Goal: Transaction & Acquisition: Purchase product/service

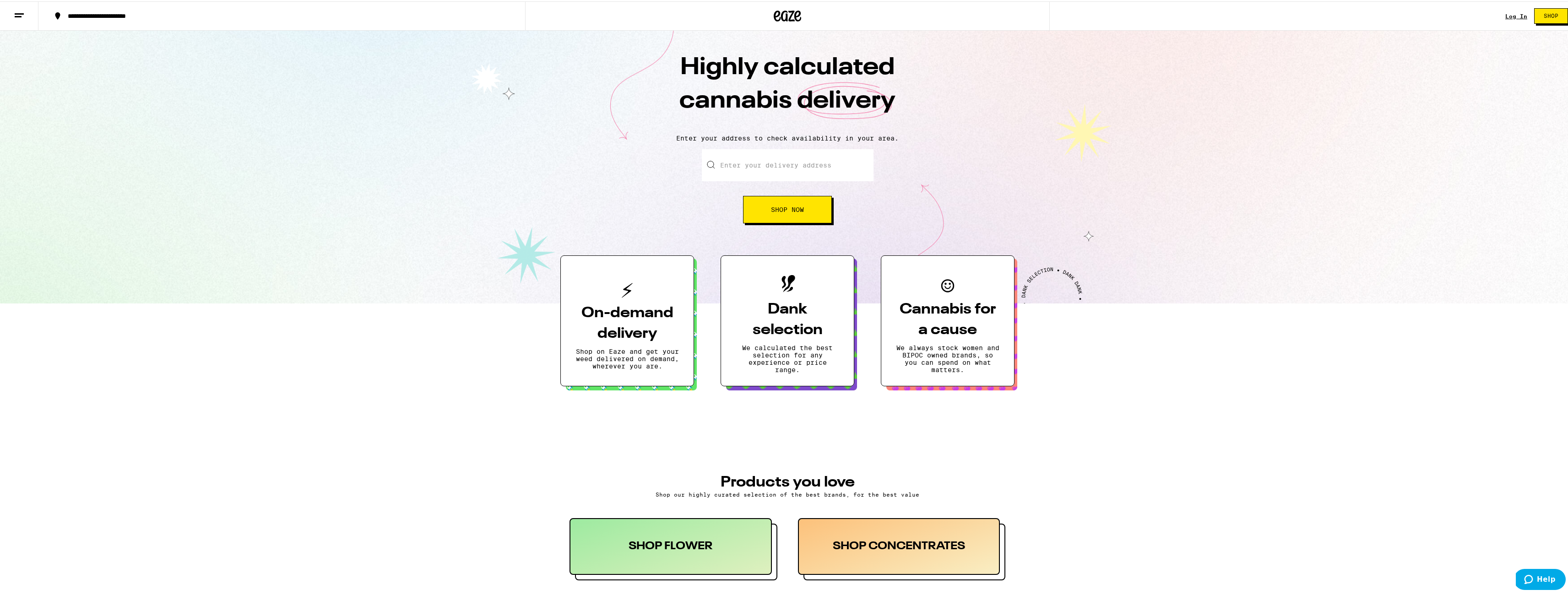
click at [1509, 16] on div "Log In" at bounding box center [1516, 14] width 22 height 6
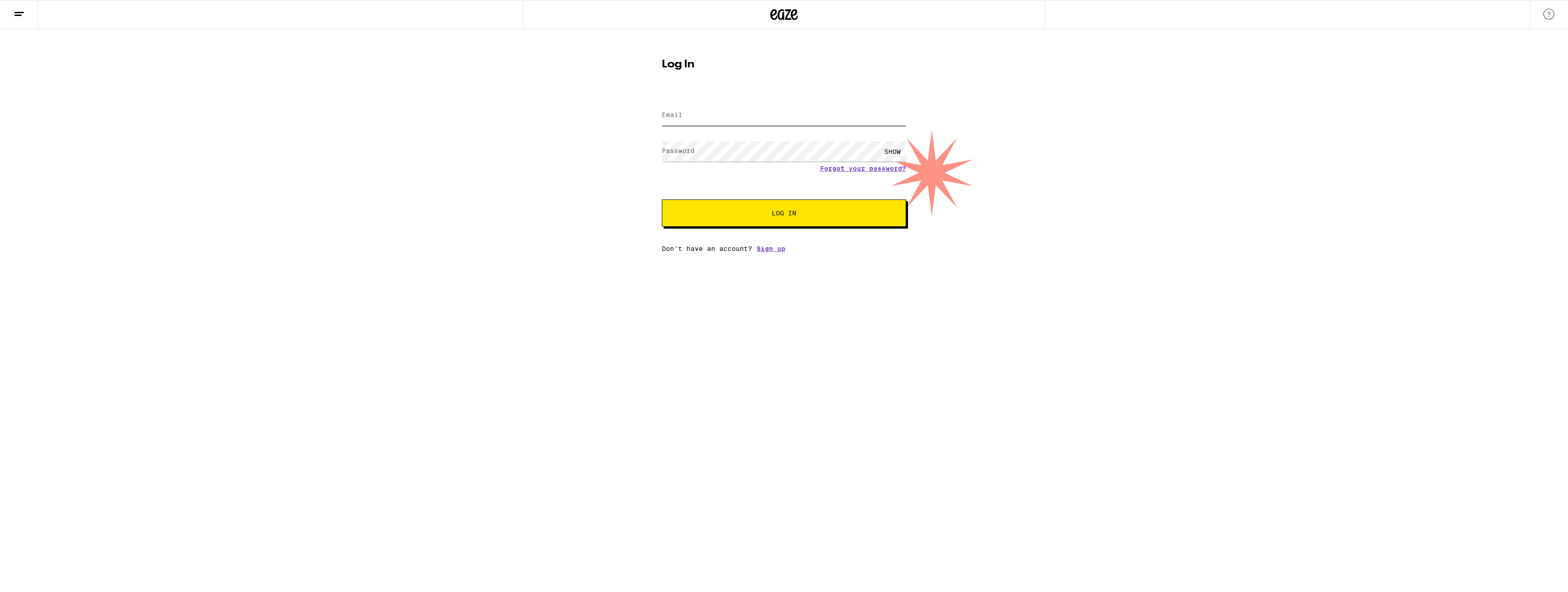
type input "josh.echeverri@eaze.com"
click at [783, 205] on button "Log In" at bounding box center [784, 213] width 245 height 27
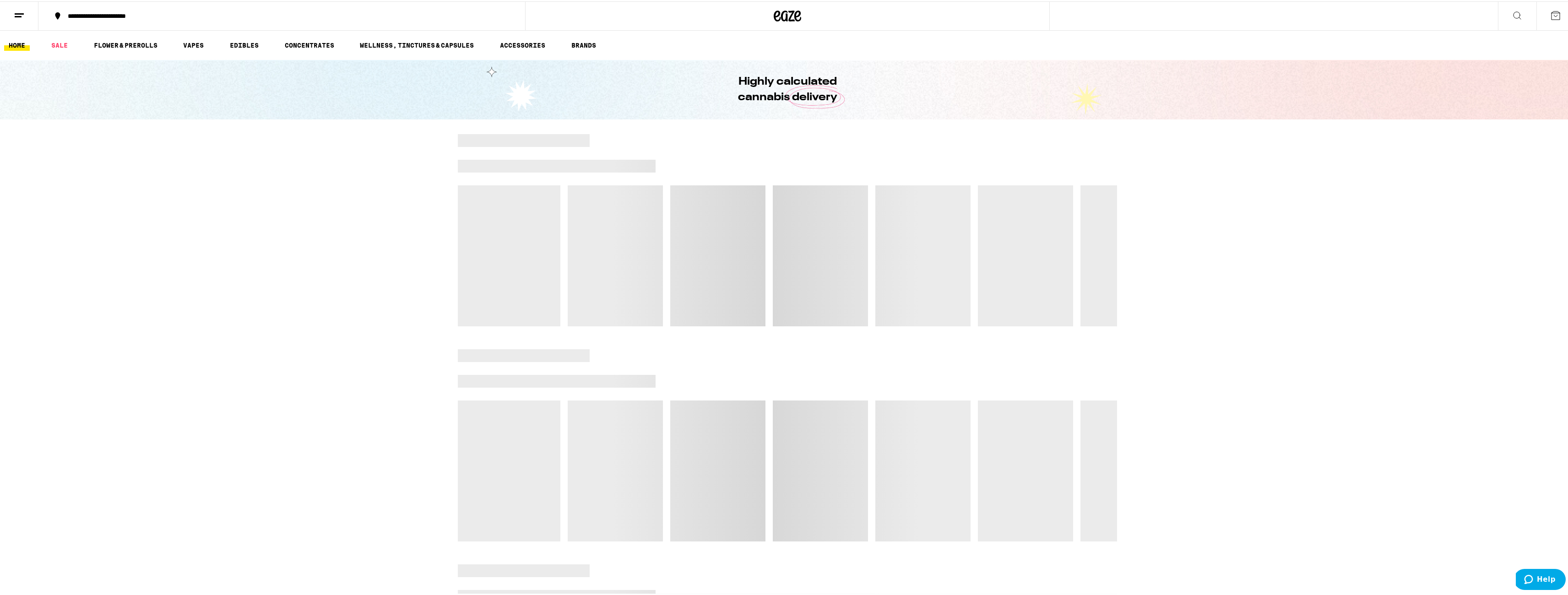
click at [88, 12] on div "**********" at bounding box center [285, 15] width 446 height 7
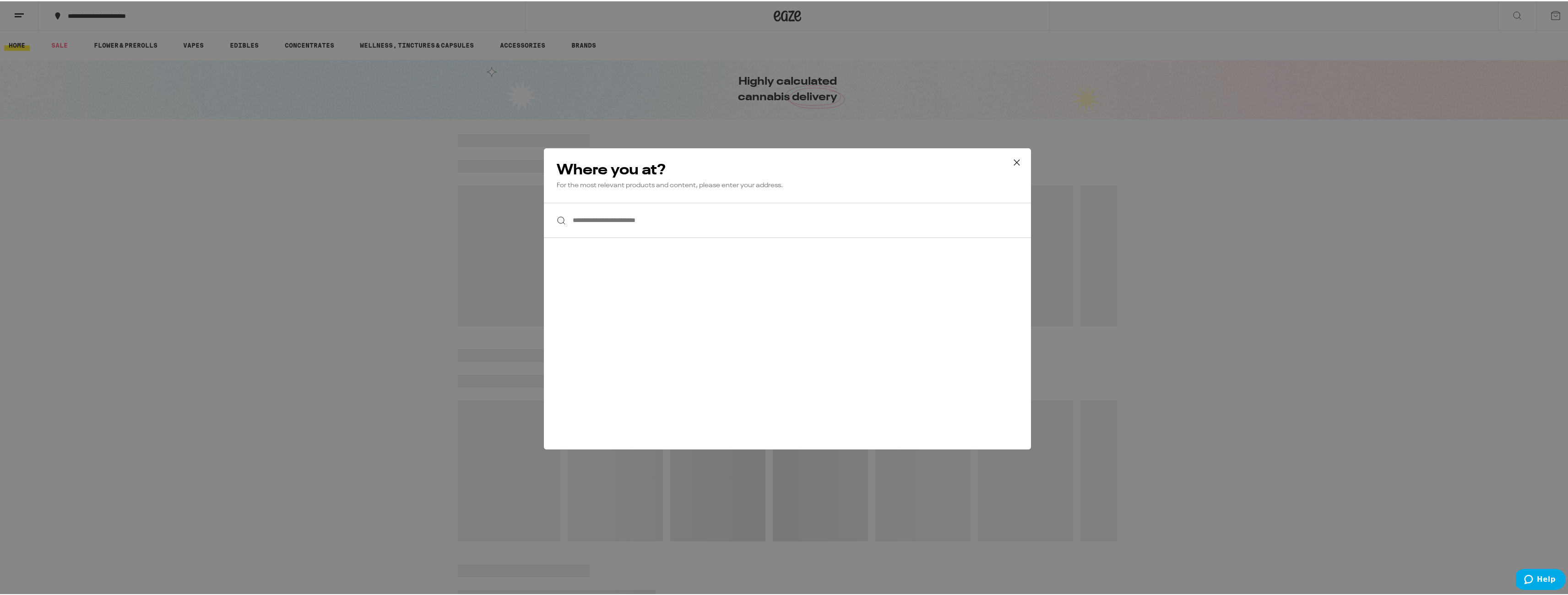
click at [609, 222] on input "**********" at bounding box center [786, 219] width 487 height 35
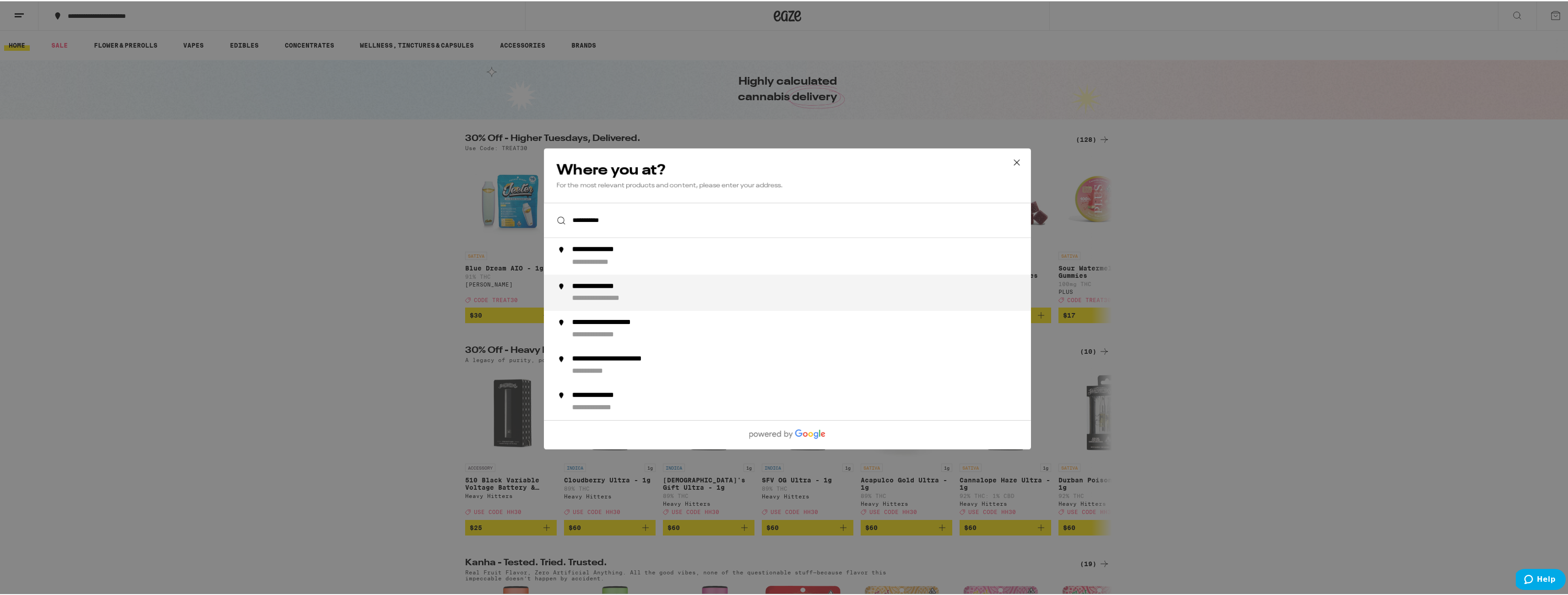
click at [669, 305] on li "**********" at bounding box center [786, 291] width 487 height 37
type input "**********"
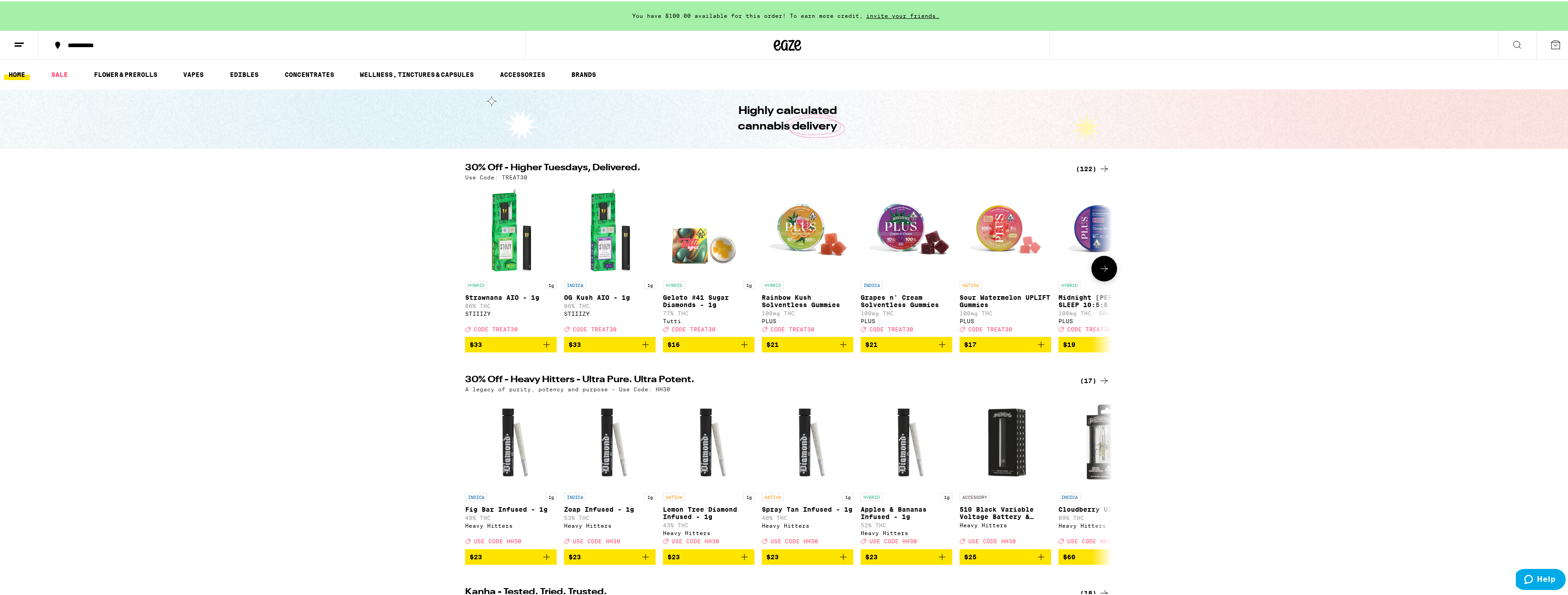
click at [544, 349] on icon "Add to bag" at bounding box center [546, 343] width 11 height 11
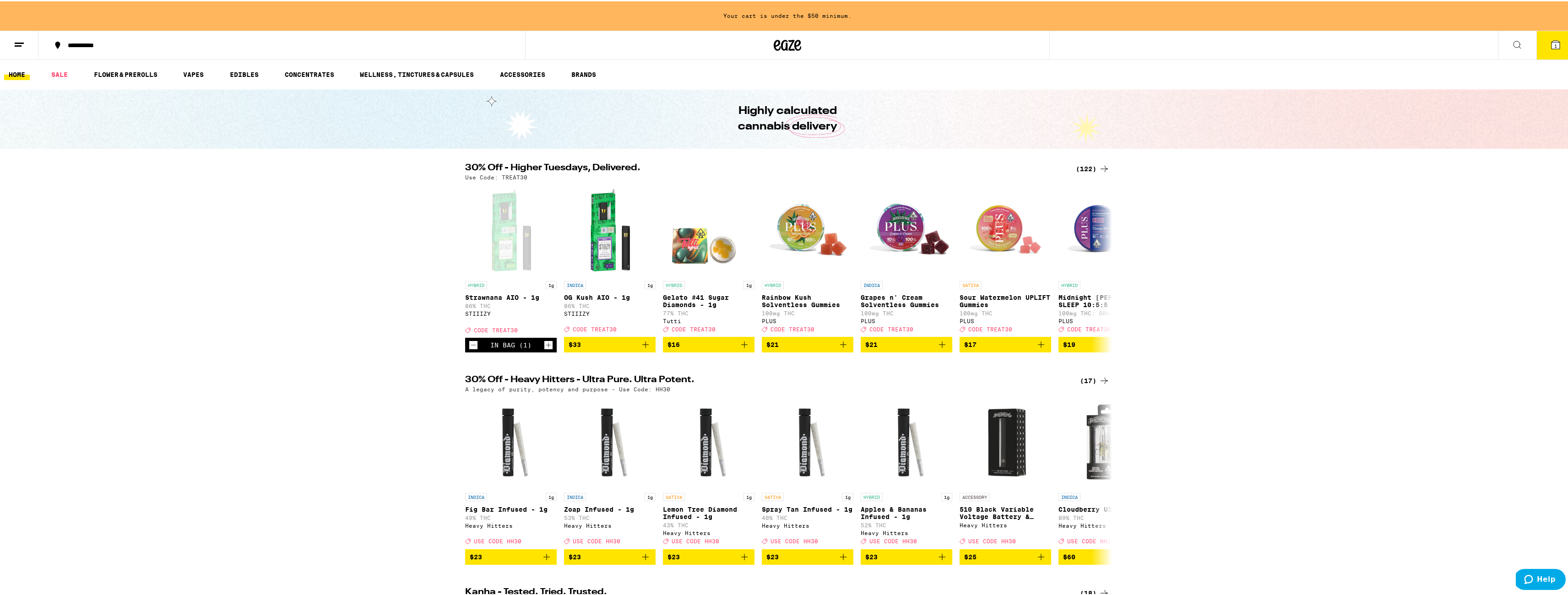
click at [1536, 52] on button "1" at bounding box center [1556, 44] width 38 height 28
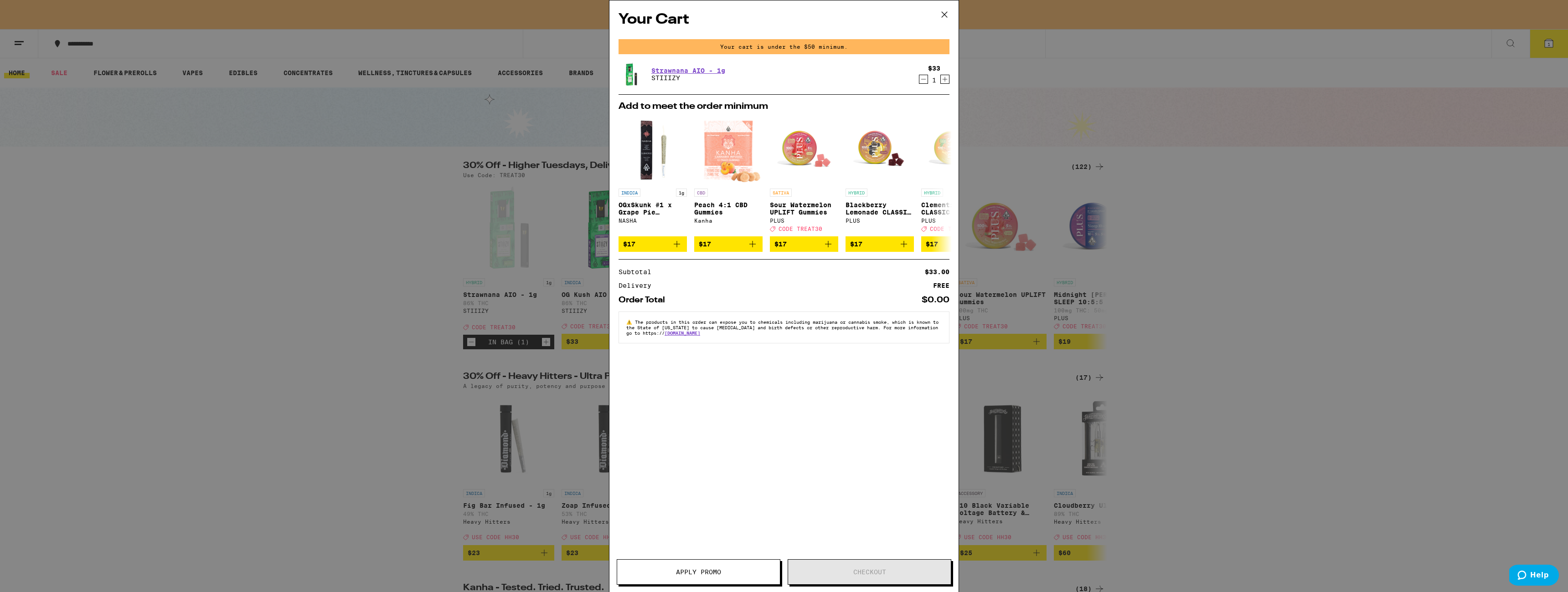
click at [947, 80] on icon "Increment" at bounding box center [945, 78] width 8 height 11
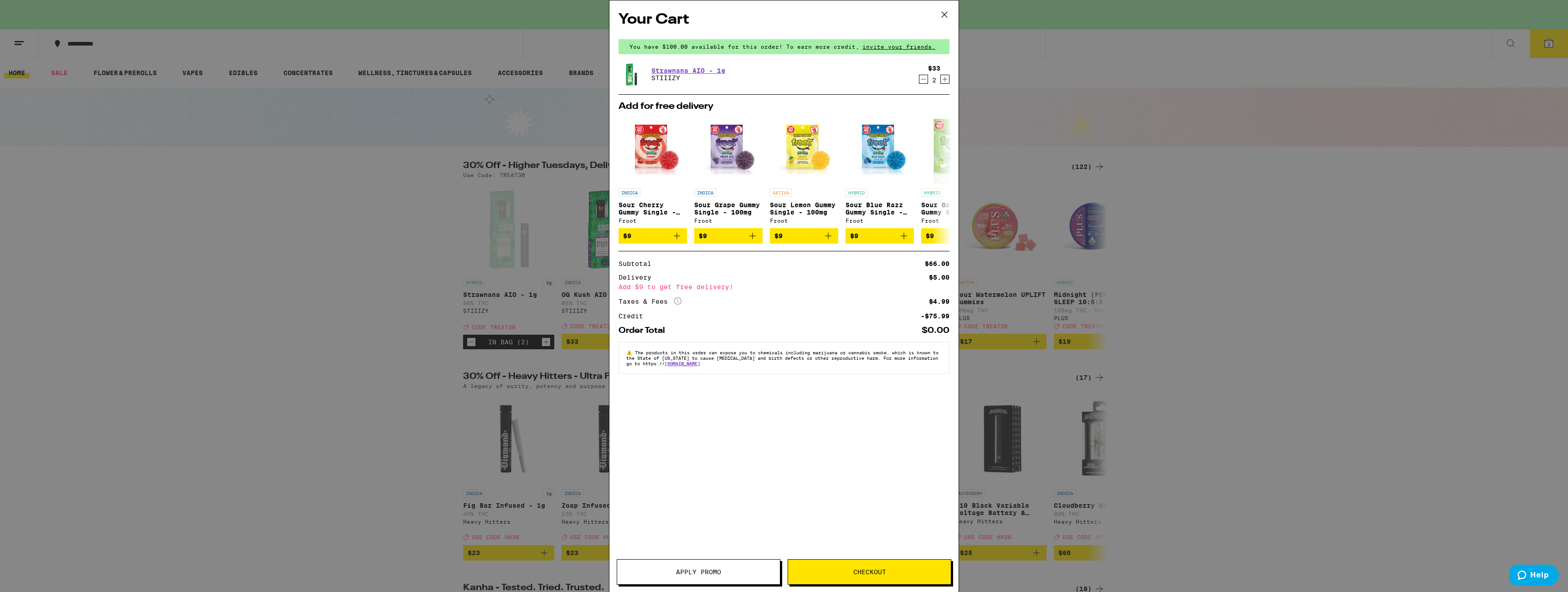
click at [943, 76] on icon "Increment" at bounding box center [945, 78] width 8 height 11
click at [925, 82] on icon "Decrement" at bounding box center [924, 78] width 8 height 11
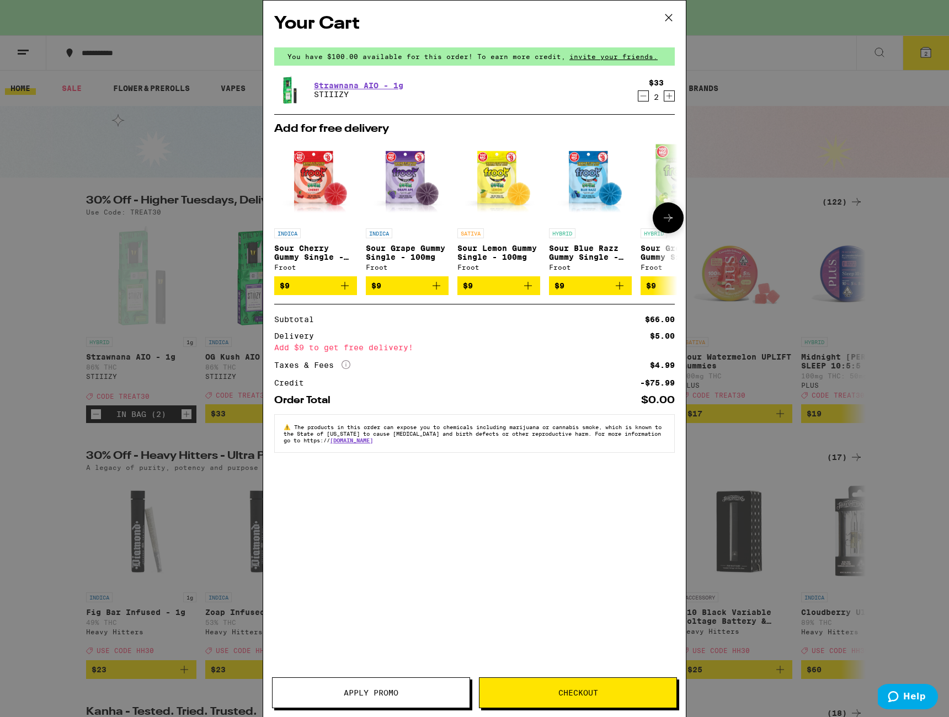
click at [433, 292] on icon "Add to bag" at bounding box center [436, 285] width 13 height 13
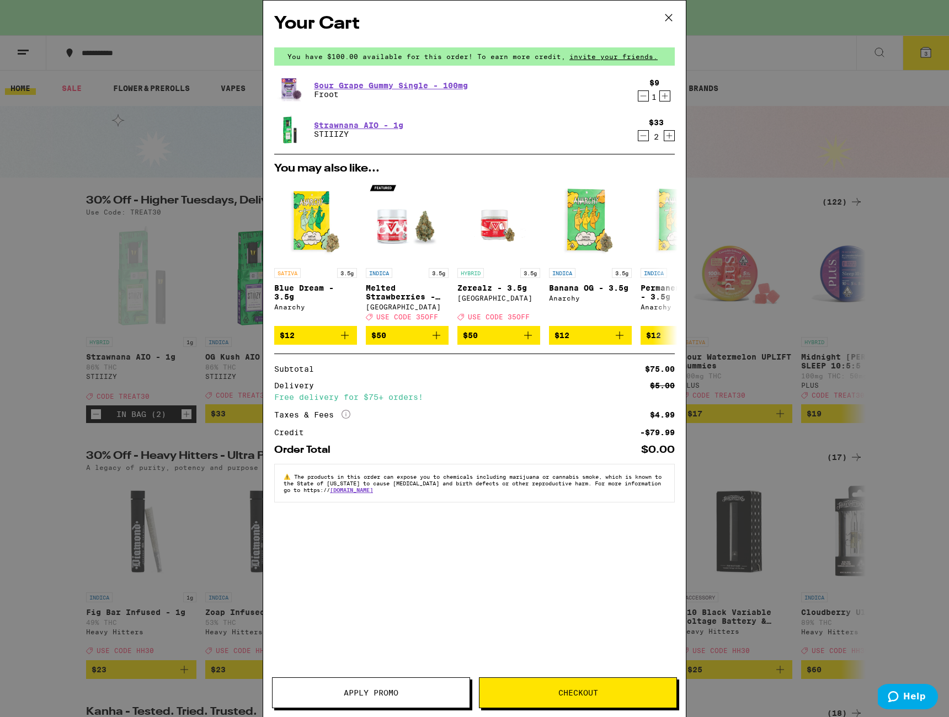
click at [647, 138] on icon "Decrement" at bounding box center [643, 135] width 10 height 13
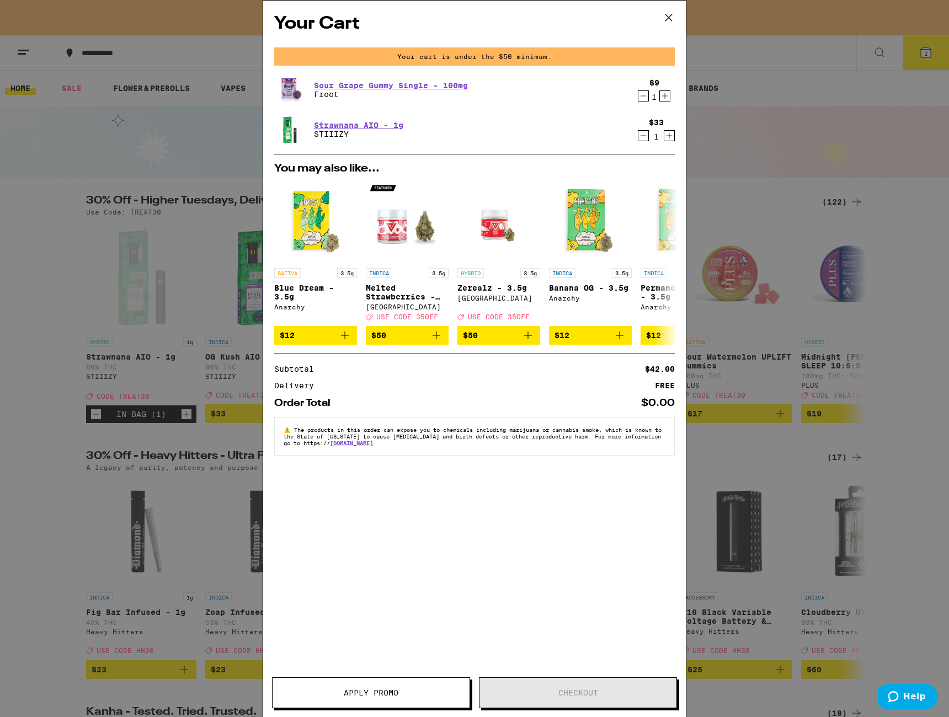
click at [642, 102] on icon "Decrement" at bounding box center [643, 95] width 10 height 13
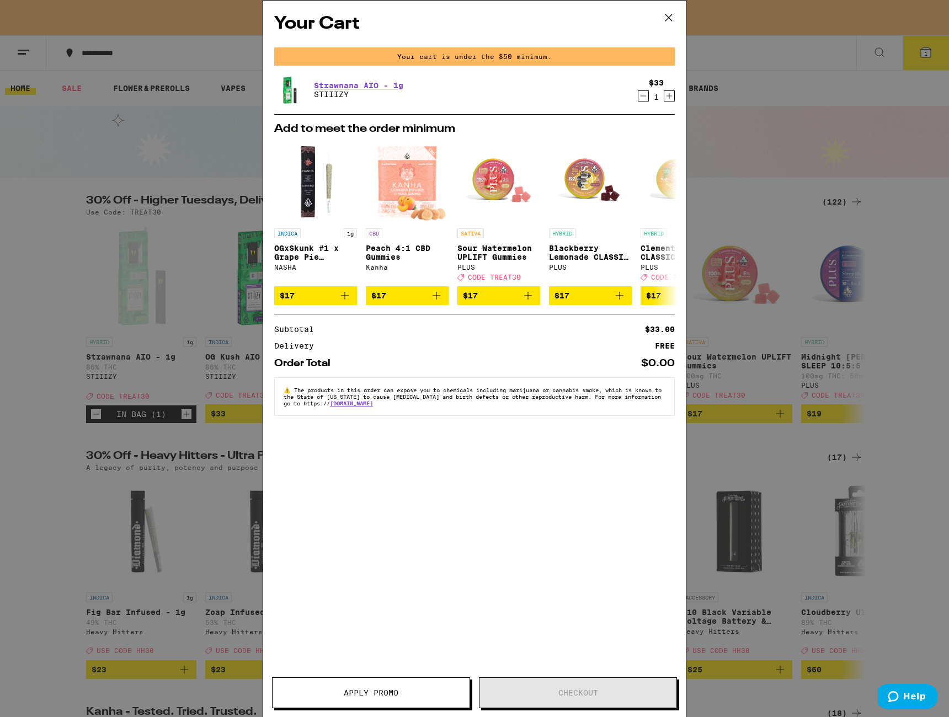
click at [667, 99] on icon "Increment" at bounding box center [669, 95] width 10 height 13
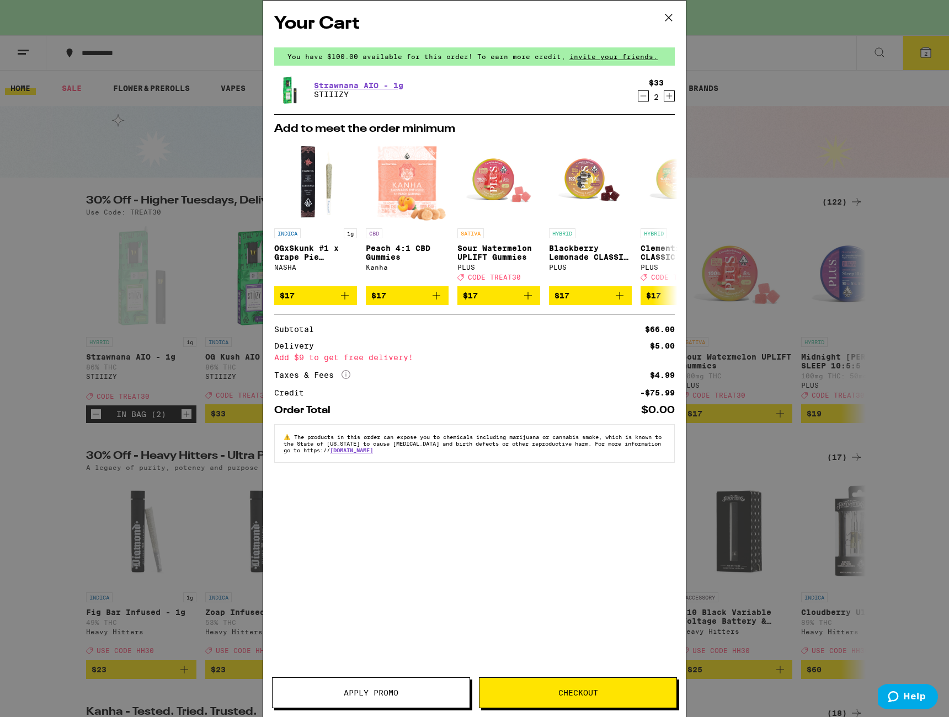
click at [643, 100] on icon "Decrement" at bounding box center [643, 95] width 10 height 13
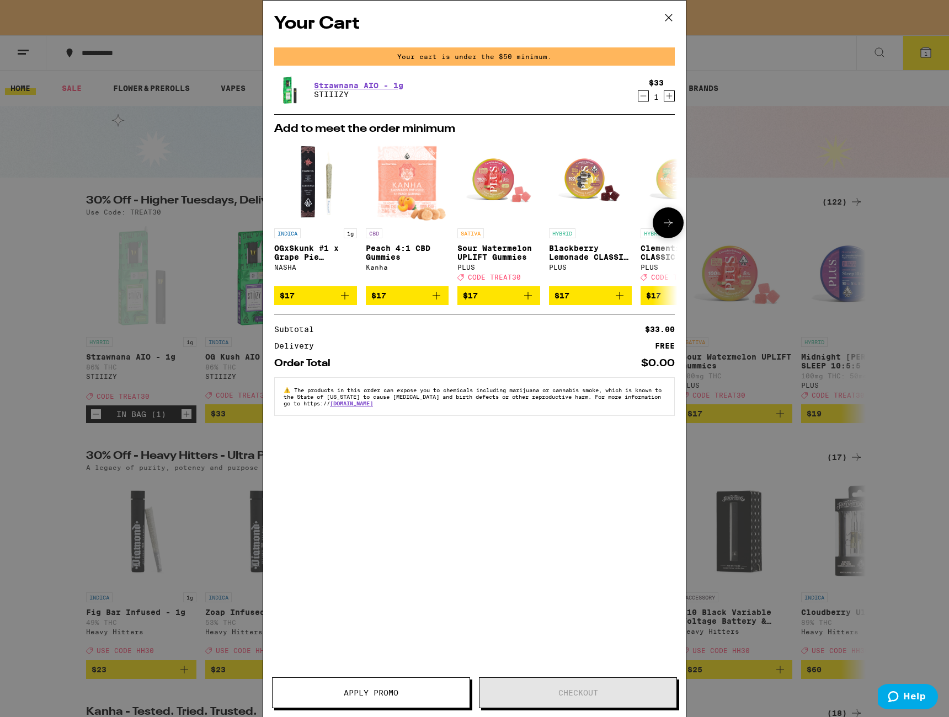
click at [617, 300] on icon "Add to bag" at bounding box center [620, 296] width 8 height 8
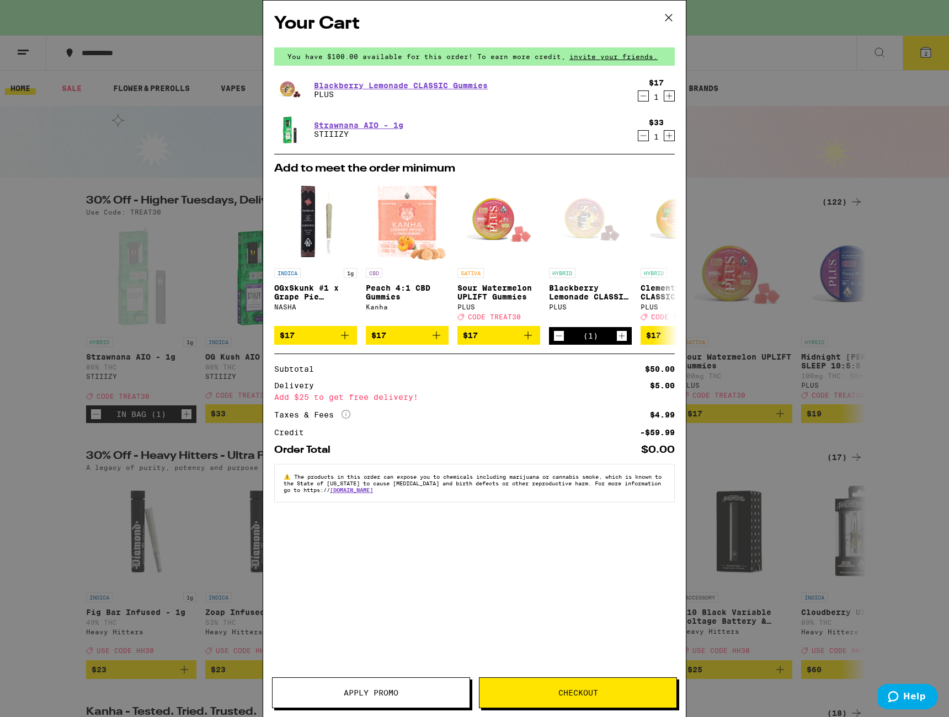
click at [785, 158] on div "Your Cart You have $100.00 available for this order! To earn more credit, invit…" at bounding box center [474, 358] width 949 height 717
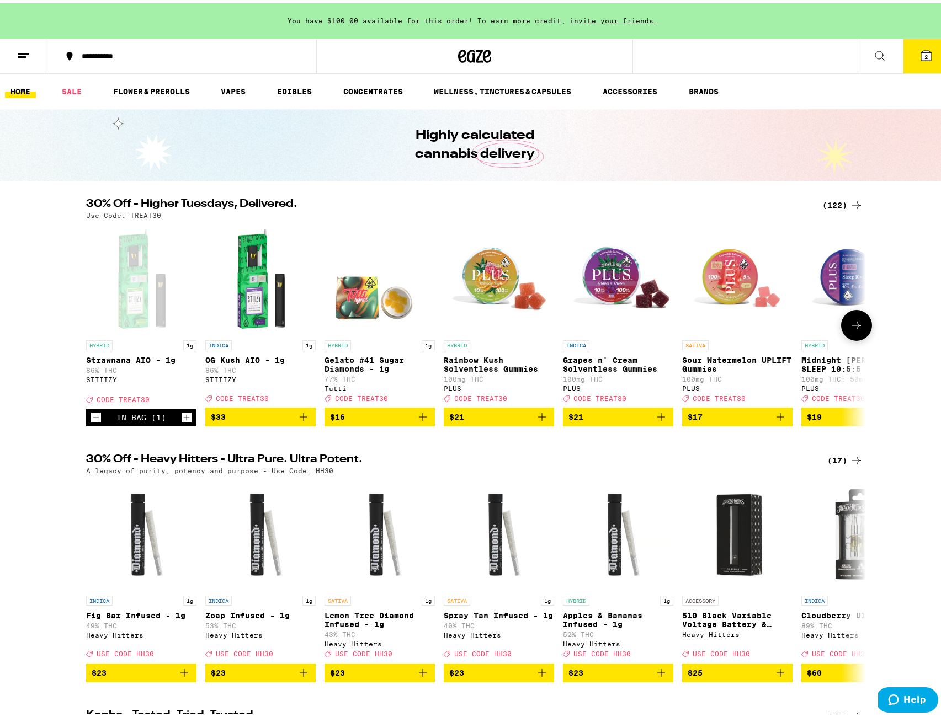
click at [665, 423] on button "$21" at bounding box center [618, 413] width 110 height 19
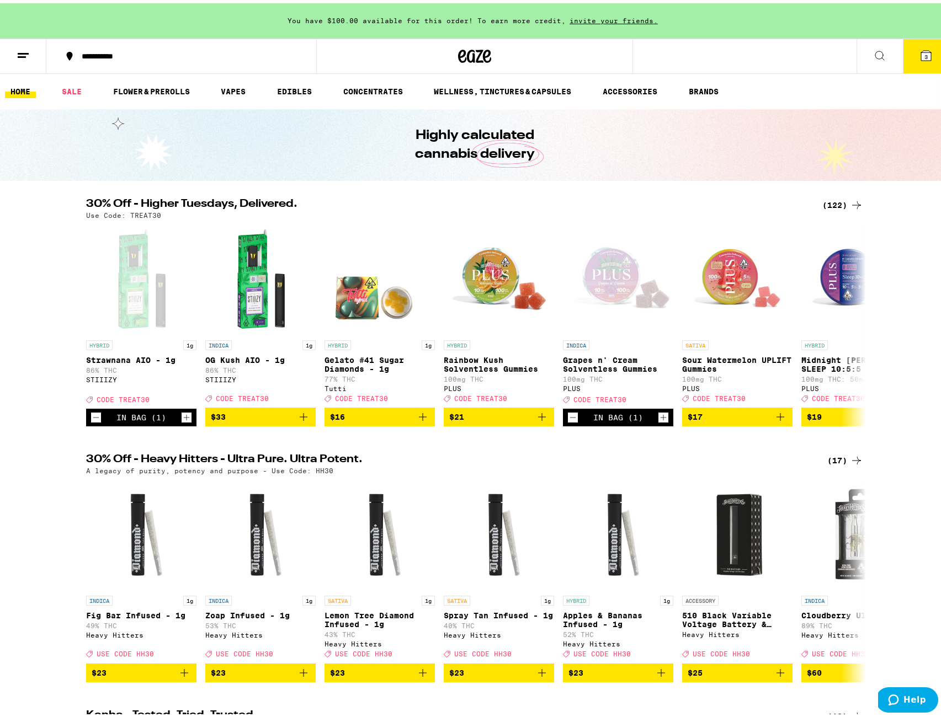
click at [907, 50] on button "3" at bounding box center [926, 53] width 46 height 34
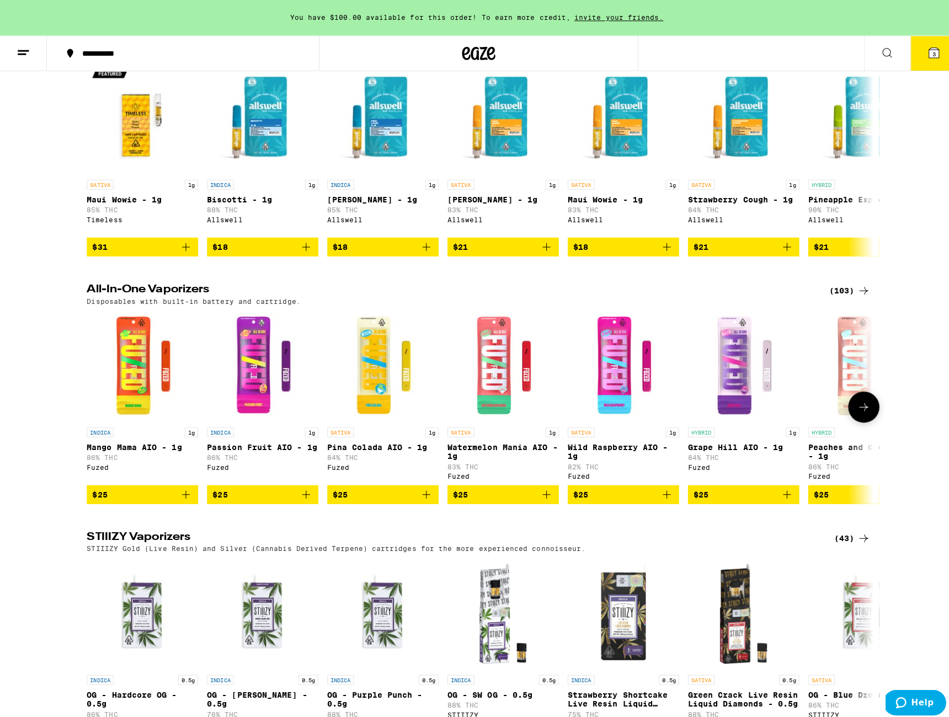
scroll to position [1481, 0]
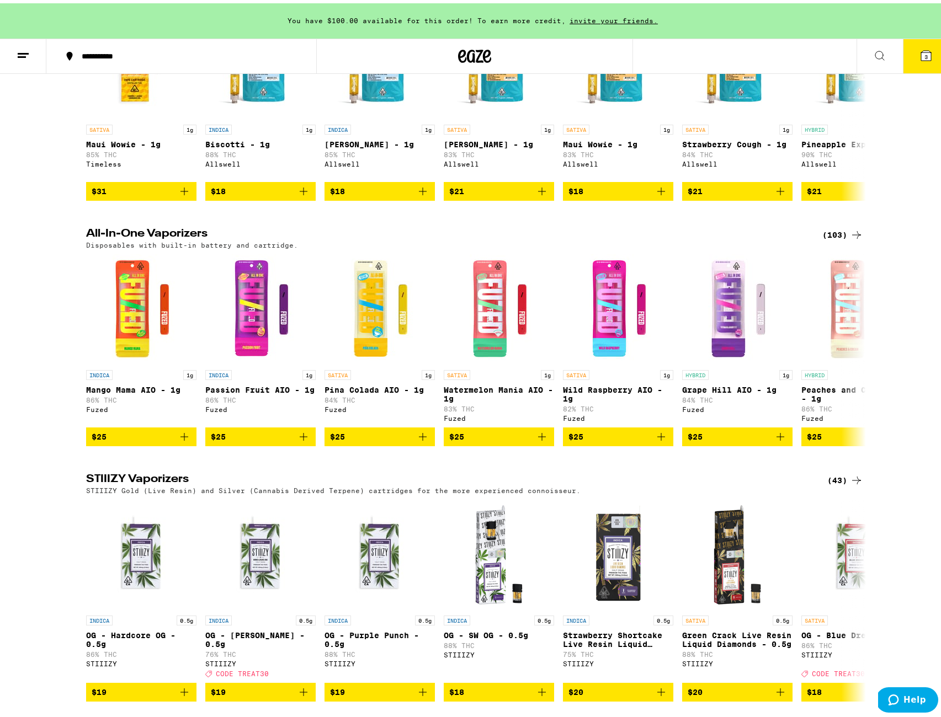
click at [918, 61] on button "3" at bounding box center [926, 53] width 46 height 34
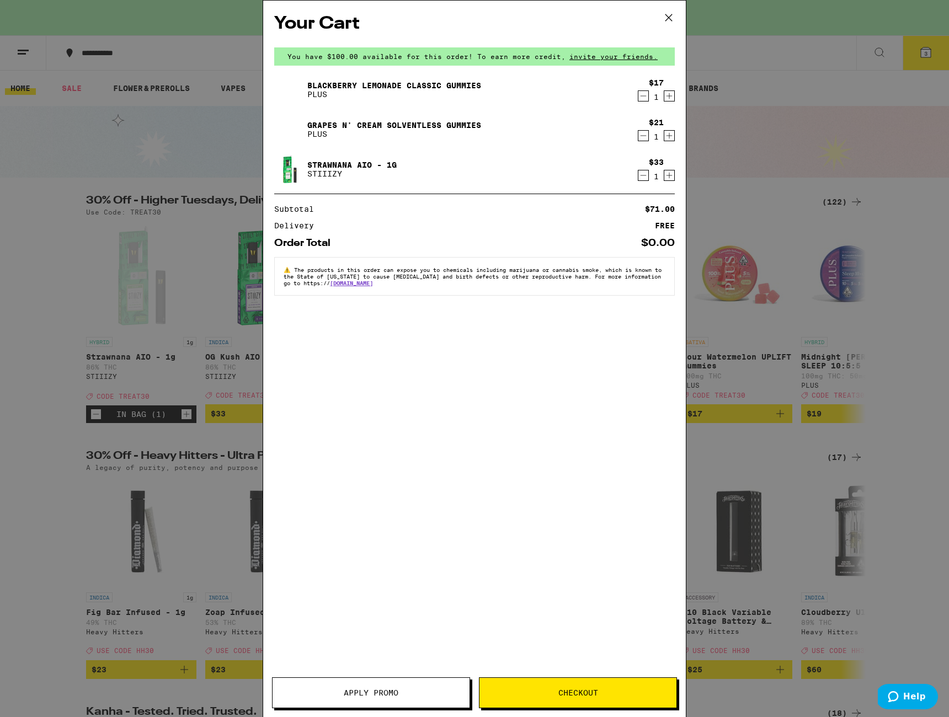
click at [642, 173] on icon "Decrement" at bounding box center [643, 175] width 10 height 13
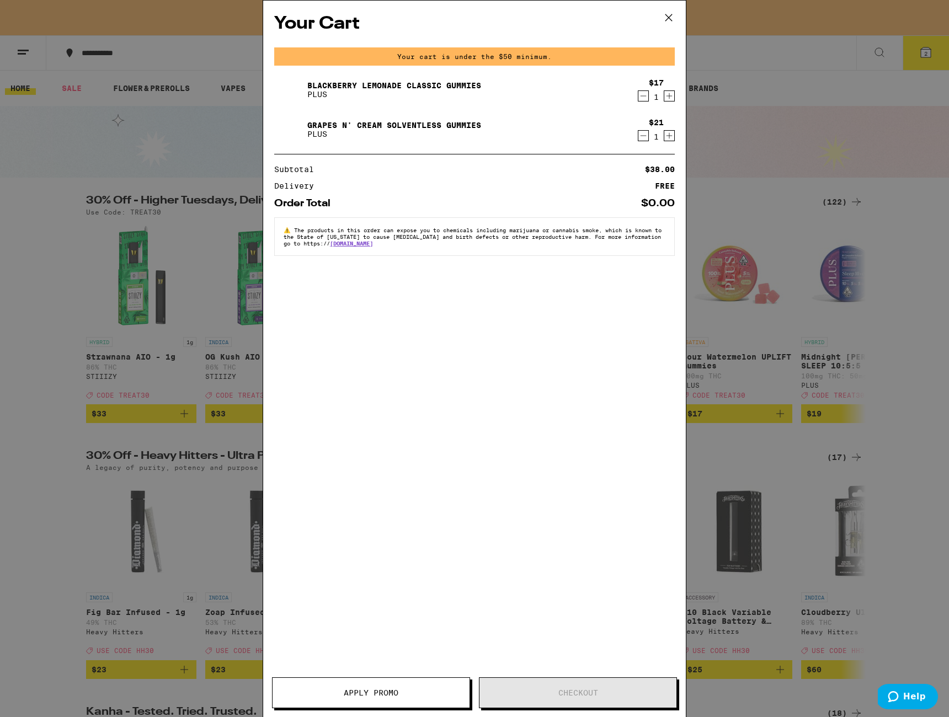
click at [668, 134] on icon "Increment" at bounding box center [669, 135] width 10 height 13
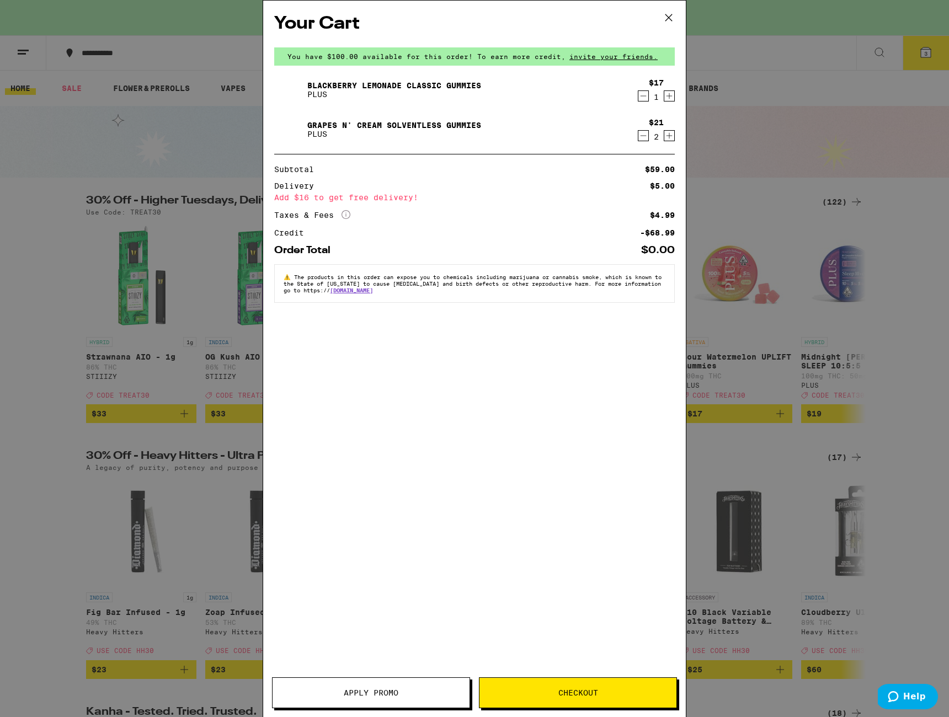
click at [644, 136] on icon "Decrement" at bounding box center [644, 136] width 6 height 0
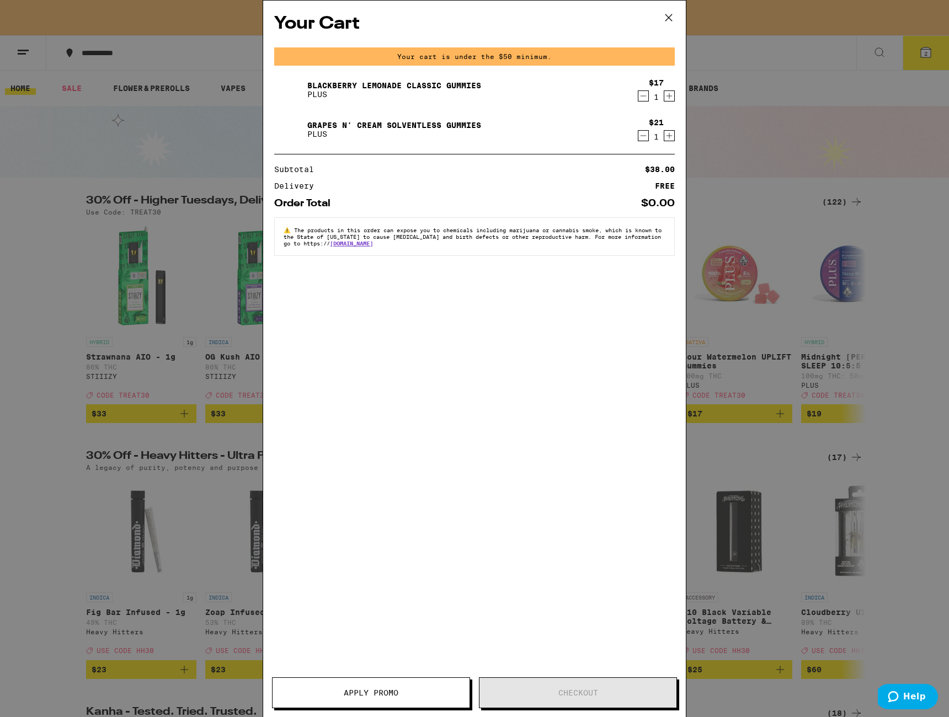
click at [667, 132] on icon "Increment" at bounding box center [669, 135] width 10 height 13
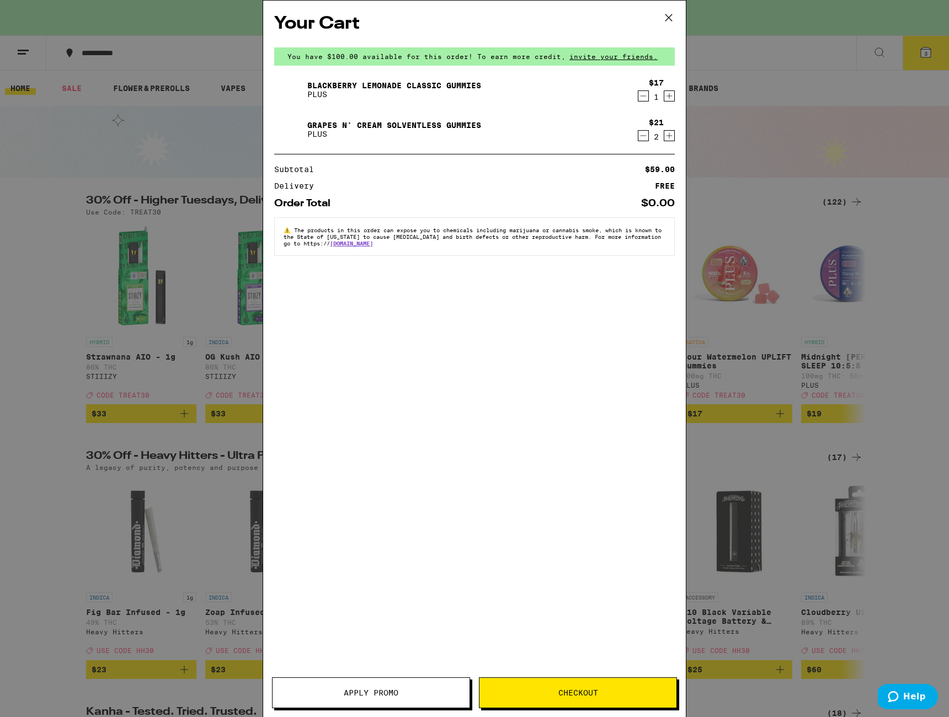
click at [612, 699] on button "Checkout" at bounding box center [578, 693] width 198 height 31
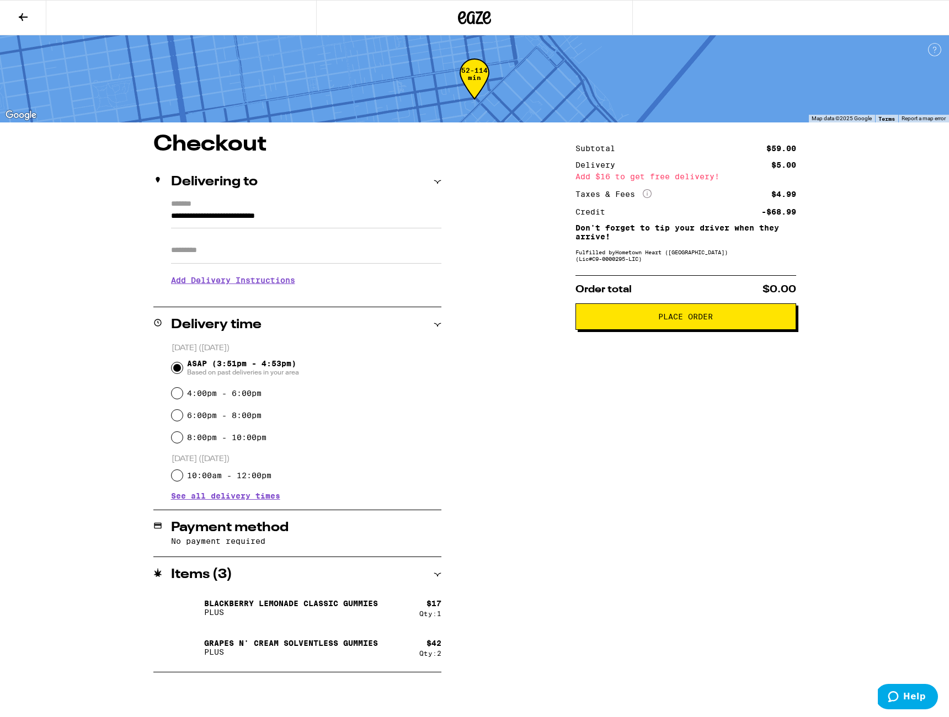
click at [78, 158] on div "**********" at bounding box center [474, 403] width 795 height 539
click at [15, 15] on button at bounding box center [23, 18] width 46 height 35
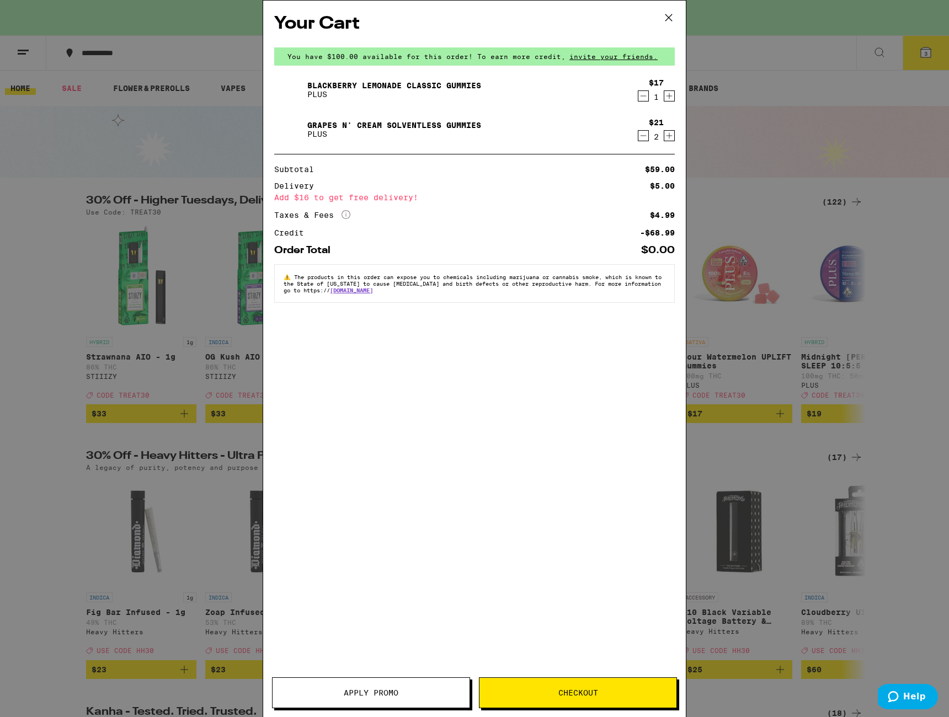
click at [673, 13] on icon at bounding box center [668, 17] width 17 height 17
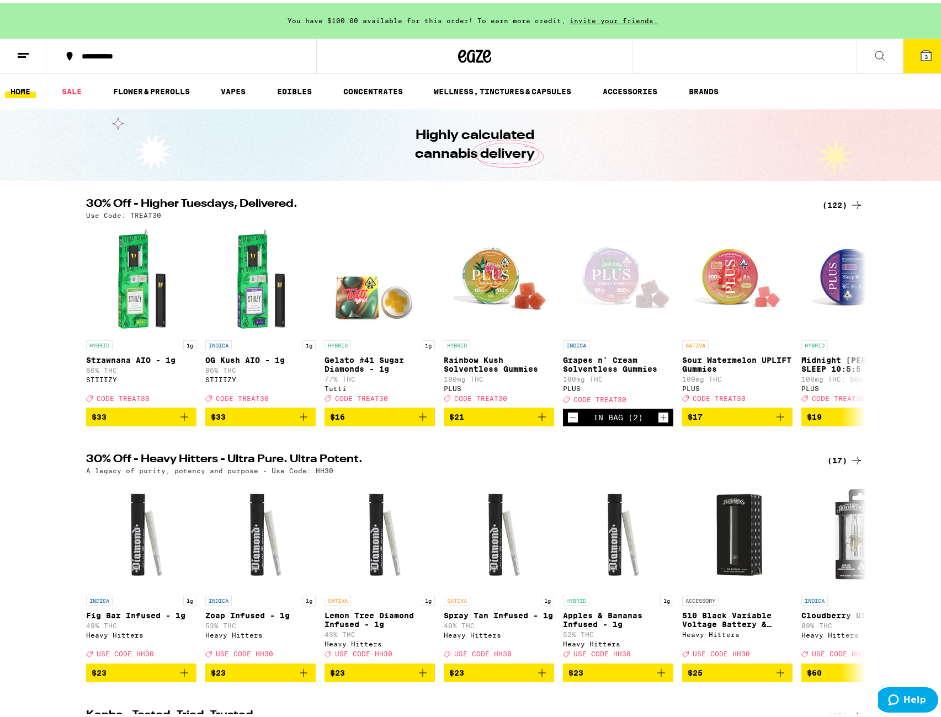
click at [17, 61] on button at bounding box center [23, 53] width 46 height 35
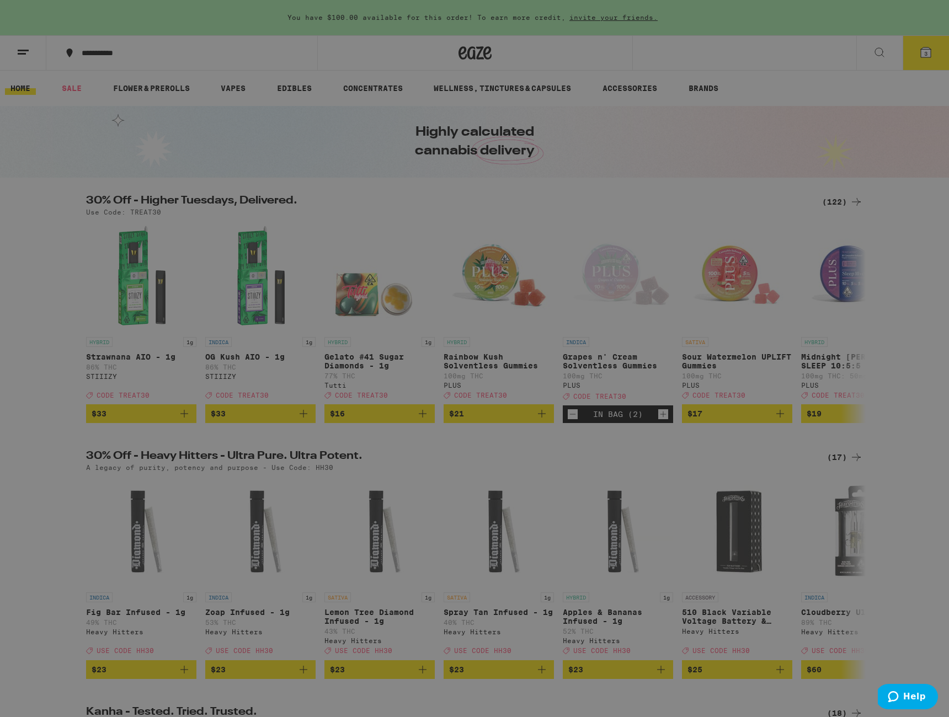
click at [90, 413] on link "Logout" at bounding box center [153, 415] width 194 height 13
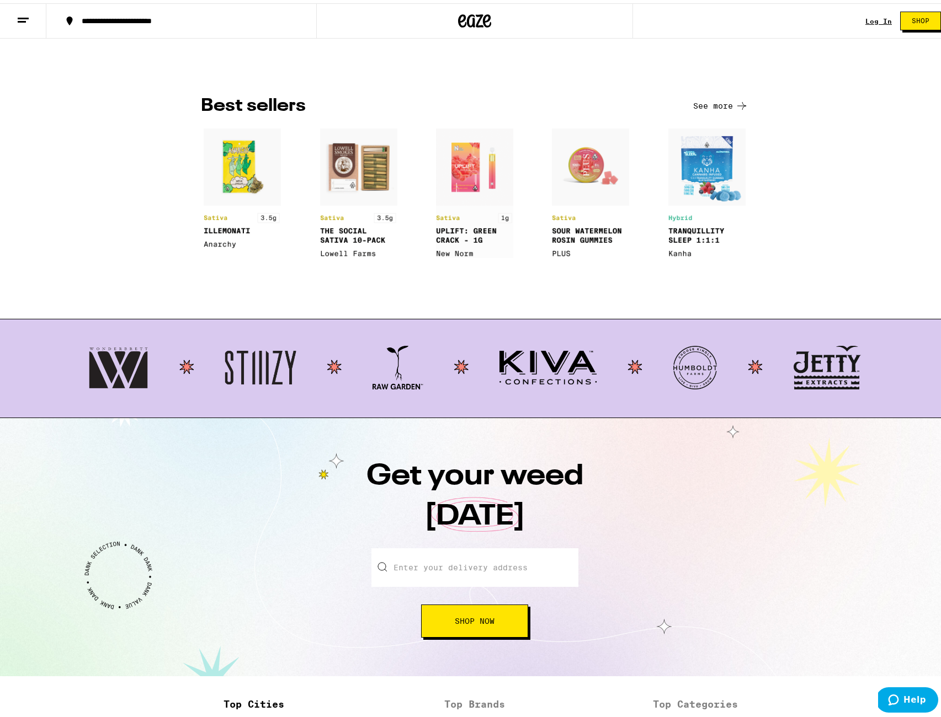
scroll to position [1116, 0]
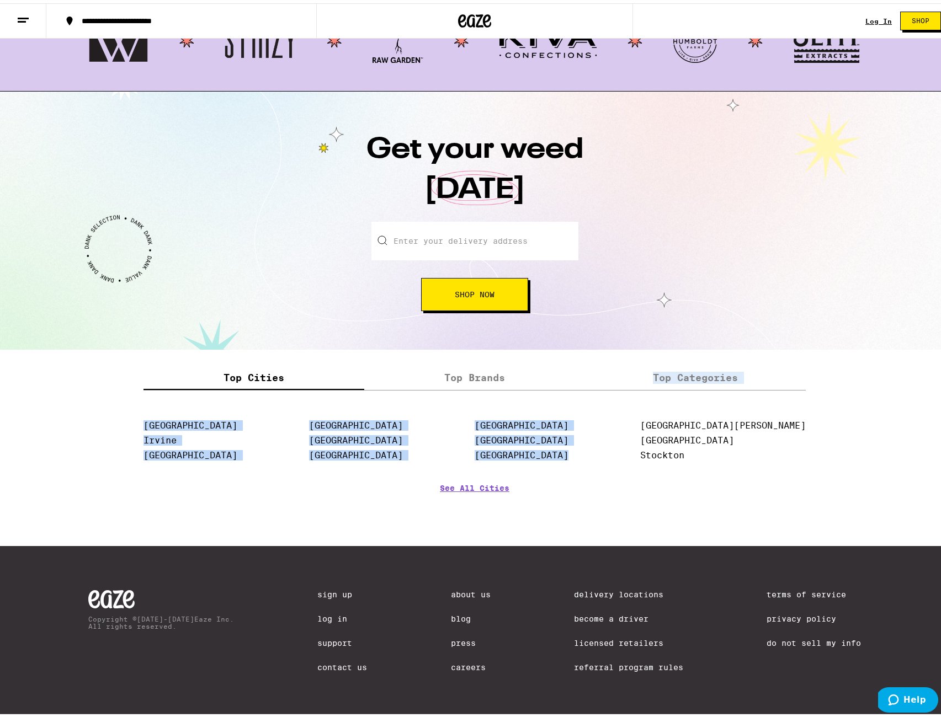
drag, startPoint x: 890, startPoint y: 389, endPoint x: 909, endPoint y: 364, distance: 31.9
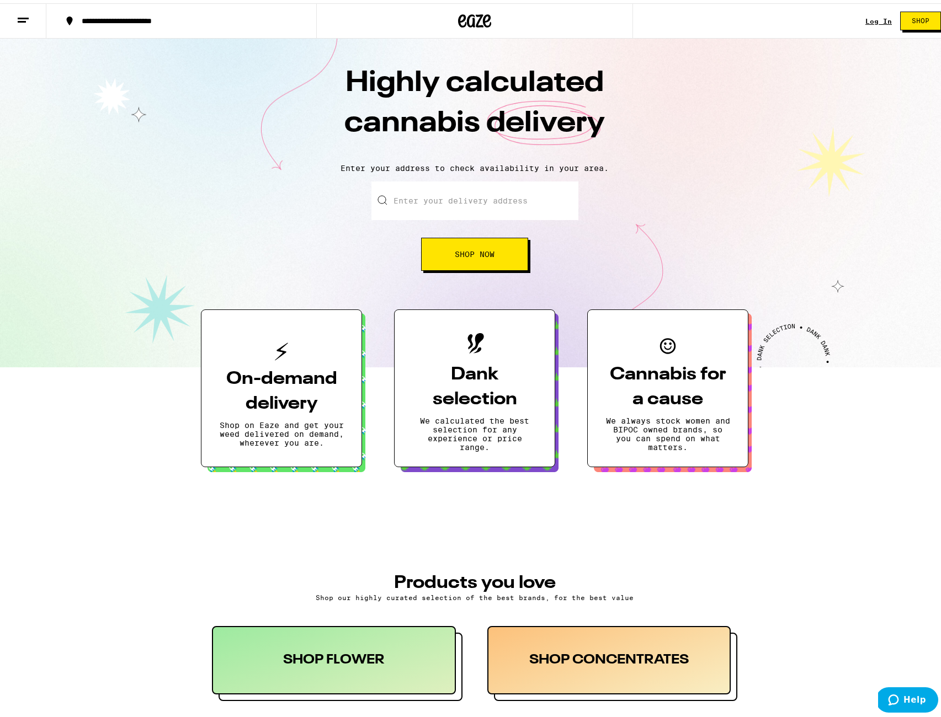
scroll to position [7, 0]
